Goal: Find specific fact: Find specific fact

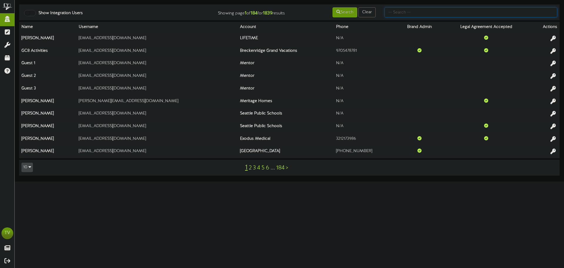
click at [394, 11] on input "text" at bounding box center [470, 12] width 173 height 10
type input "[PERSON_NAME]"
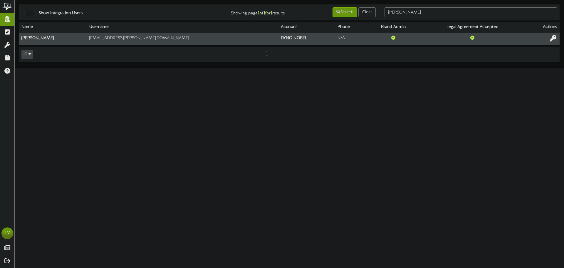
click at [551, 39] on icon at bounding box center [553, 38] width 6 height 6
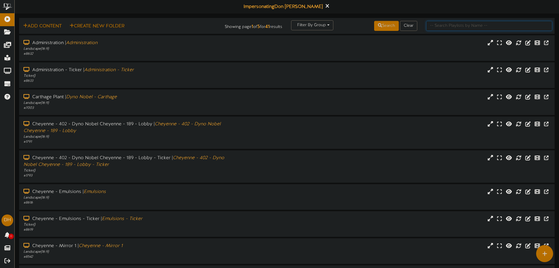
click at [458, 24] on input "text" at bounding box center [489, 26] width 126 height 10
type input "st helen"
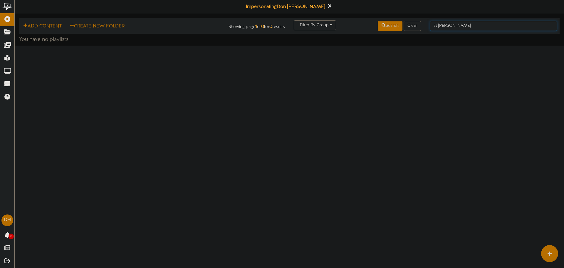
click at [487, 26] on input "st helen" at bounding box center [493, 26] width 127 height 10
type input "helen"
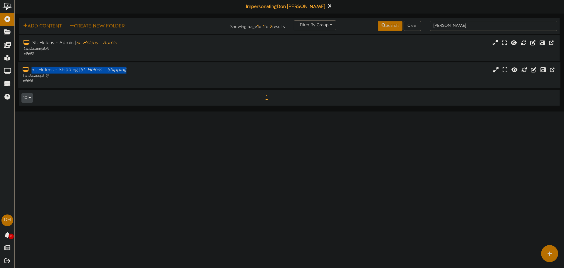
drag, startPoint x: 126, startPoint y: 69, endPoint x: 31, endPoint y: 70, distance: 94.9
click at [31, 70] on div "St. Helens - Shipping | St. Helens - Shipping" at bounding box center [131, 70] width 217 height 7
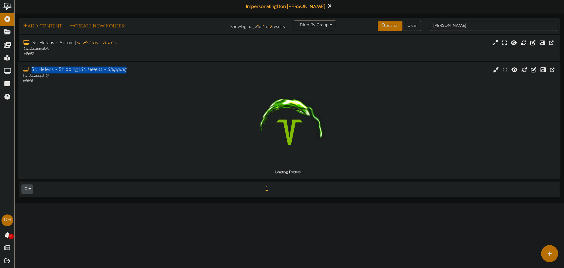
copy div "St. Helens - Shipping | St. Helens - Shipping"
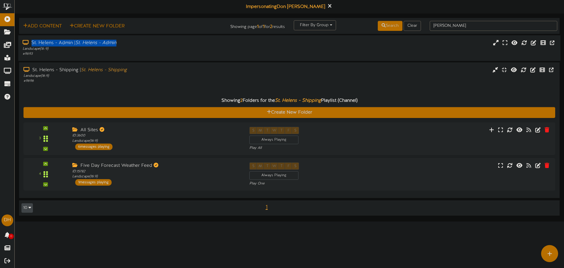
drag, startPoint x: 120, startPoint y: 44, endPoint x: 33, endPoint y: 46, distance: 87.2
click at [33, 46] on div "St. Helens - Admin | St. Helens - Admin" at bounding box center [131, 43] width 217 height 7
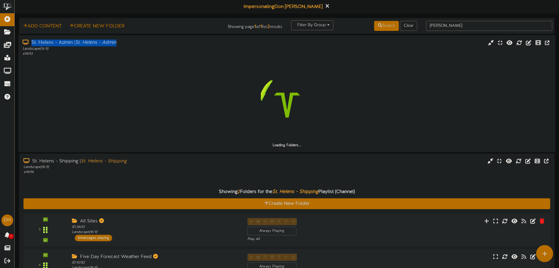
copy div "St. Helens - Admin | St. Helens - Admin"
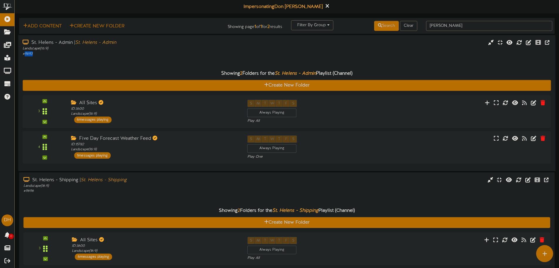
drag, startPoint x: 43, startPoint y: 55, endPoint x: 26, endPoint y: 55, distance: 17.6
click at [26, 55] on div "# 9693" at bounding box center [130, 53] width 215 height 5
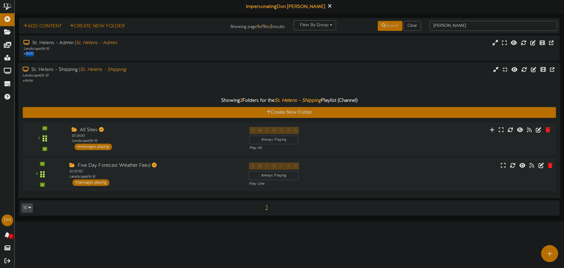
copy div "9693"
drag, startPoint x: 46, startPoint y: 81, endPoint x: 25, endPoint y: 83, distance: 20.9
click at [25, 83] on div "# 9696" at bounding box center [131, 80] width 217 height 5
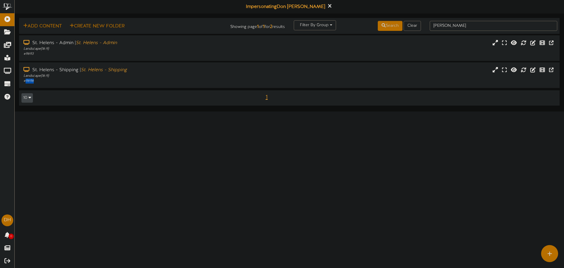
copy div "9696"
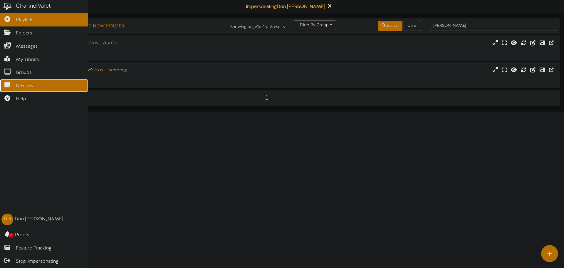
click at [10, 89] on link "Devices" at bounding box center [44, 85] width 88 height 13
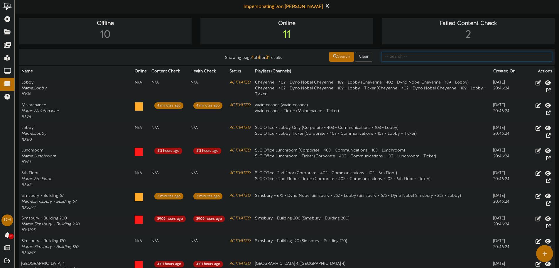
click at [389, 57] on input "text" at bounding box center [466, 57] width 171 height 10
type input "helen"
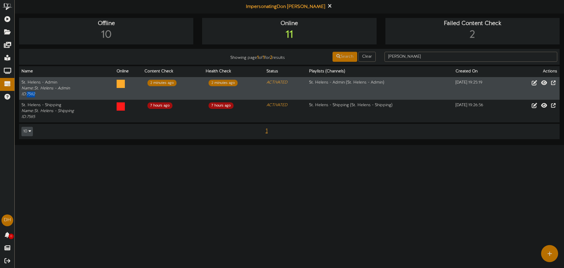
drag, startPoint x: 41, startPoint y: 95, endPoint x: 28, endPoint y: 97, distance: 13.6
click at [28, 97] on td "St. Helens - Admin Name: St. Helens - Admin ID: 7582" at bounding box center [66, 88] width 95 height 23
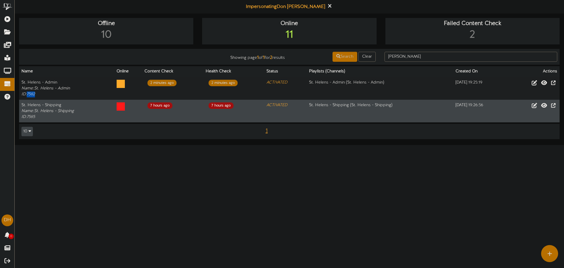
copy icon "7582"
drag, startPoint x: 38, startPoint y: 117, endPoint x: 28, endPoint y: 117, distance: 10.0
click at [28, 117] on td "St. Helens - Shipping Name: St. Helens - Shipping ID: 7585" at bounding box center [66, 111] width 95 height 23
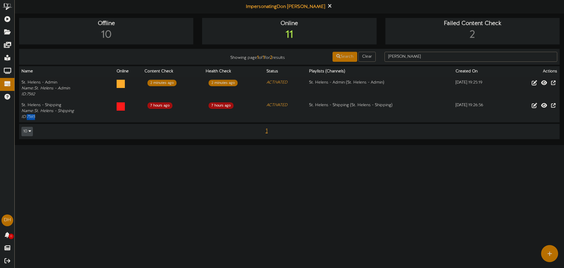
copy icon "7585"
